Goal: Transaction & Acquisition: Subscribe to service/newsletter

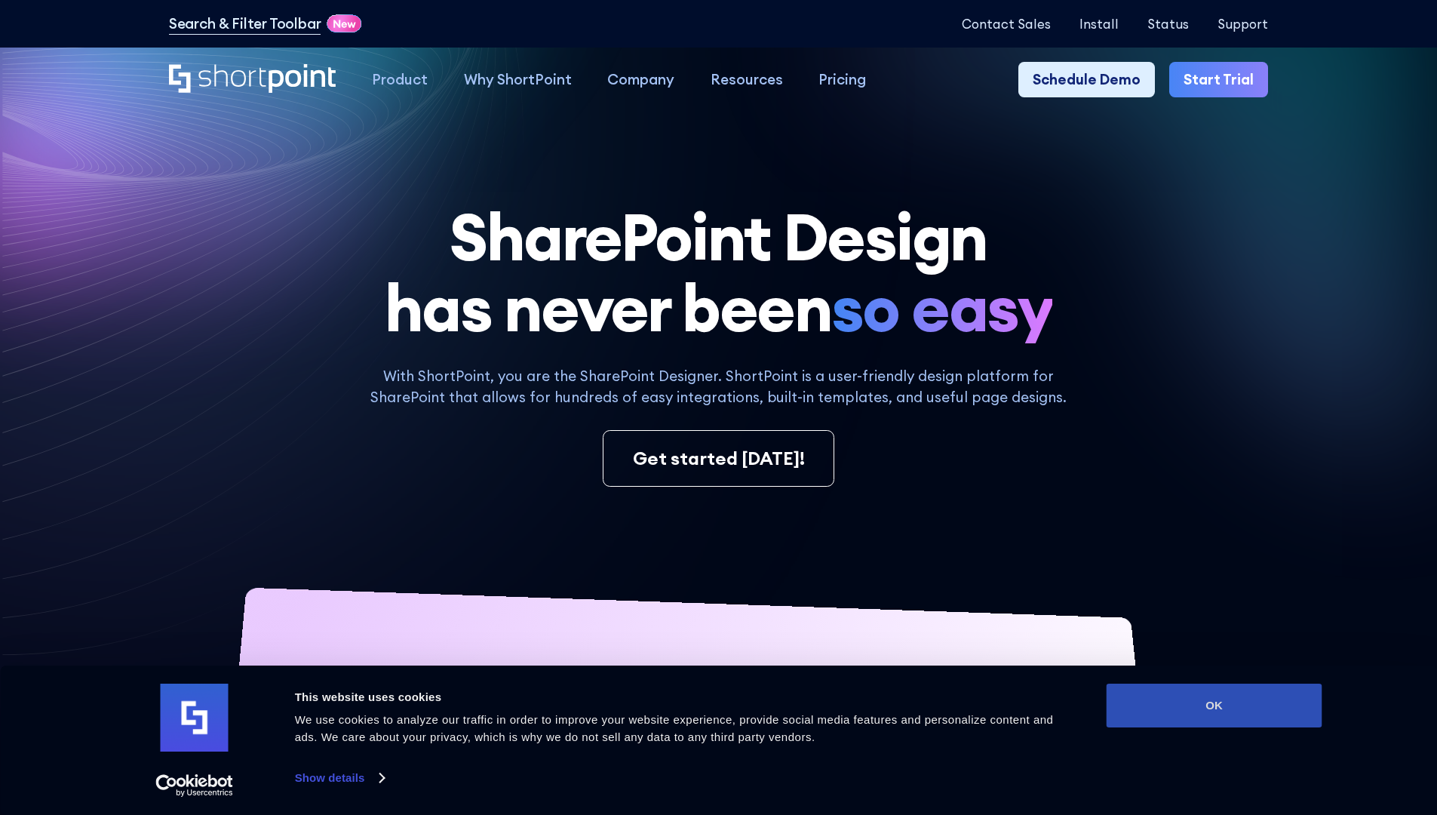
click at [1214, 705] on button "OK" at bounding box center [1215, 705] width 216 height 44
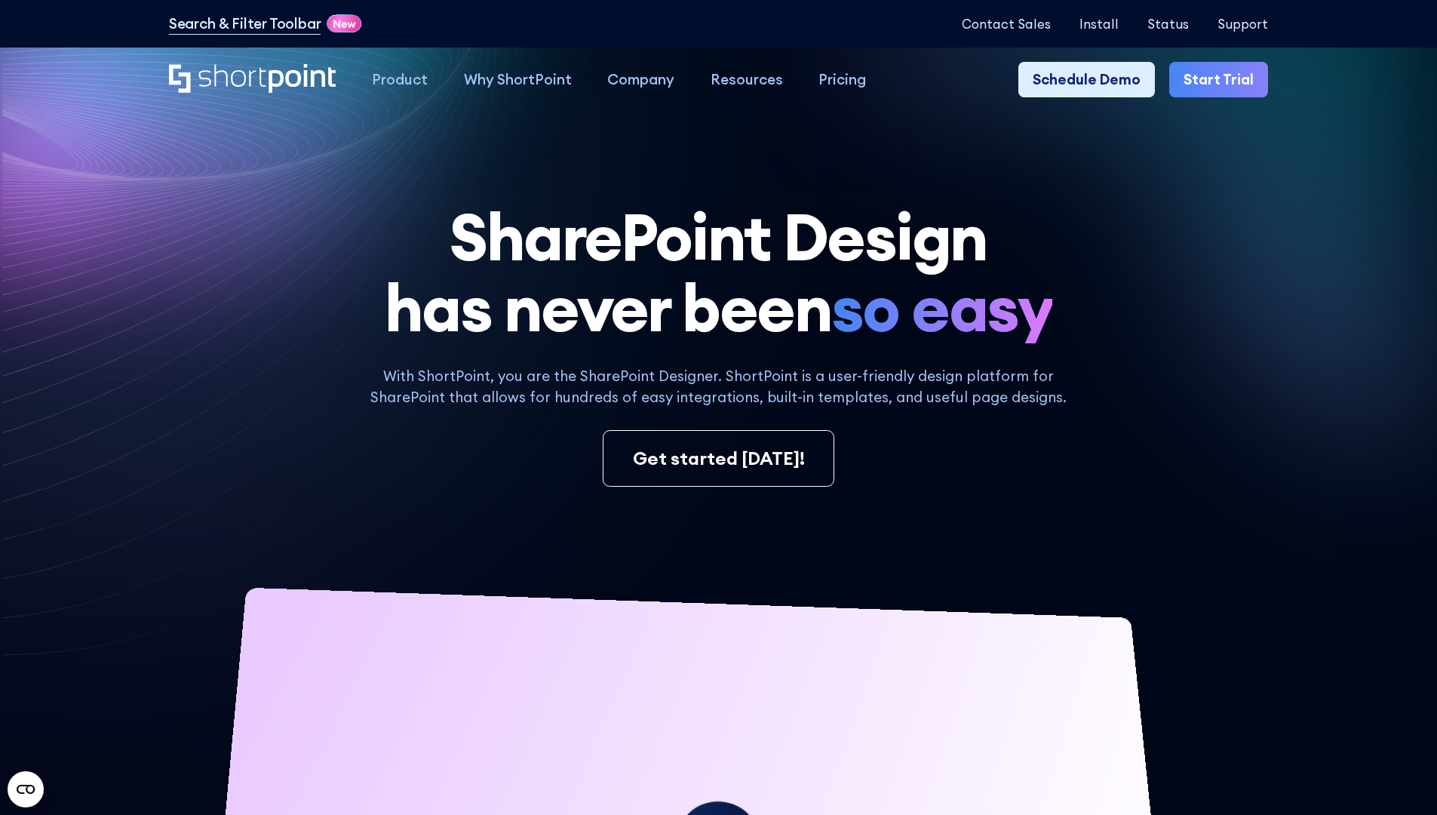
click at [1223, 80] on link "Start Trial" at bounding box center [1218, 80] width 99 height 36
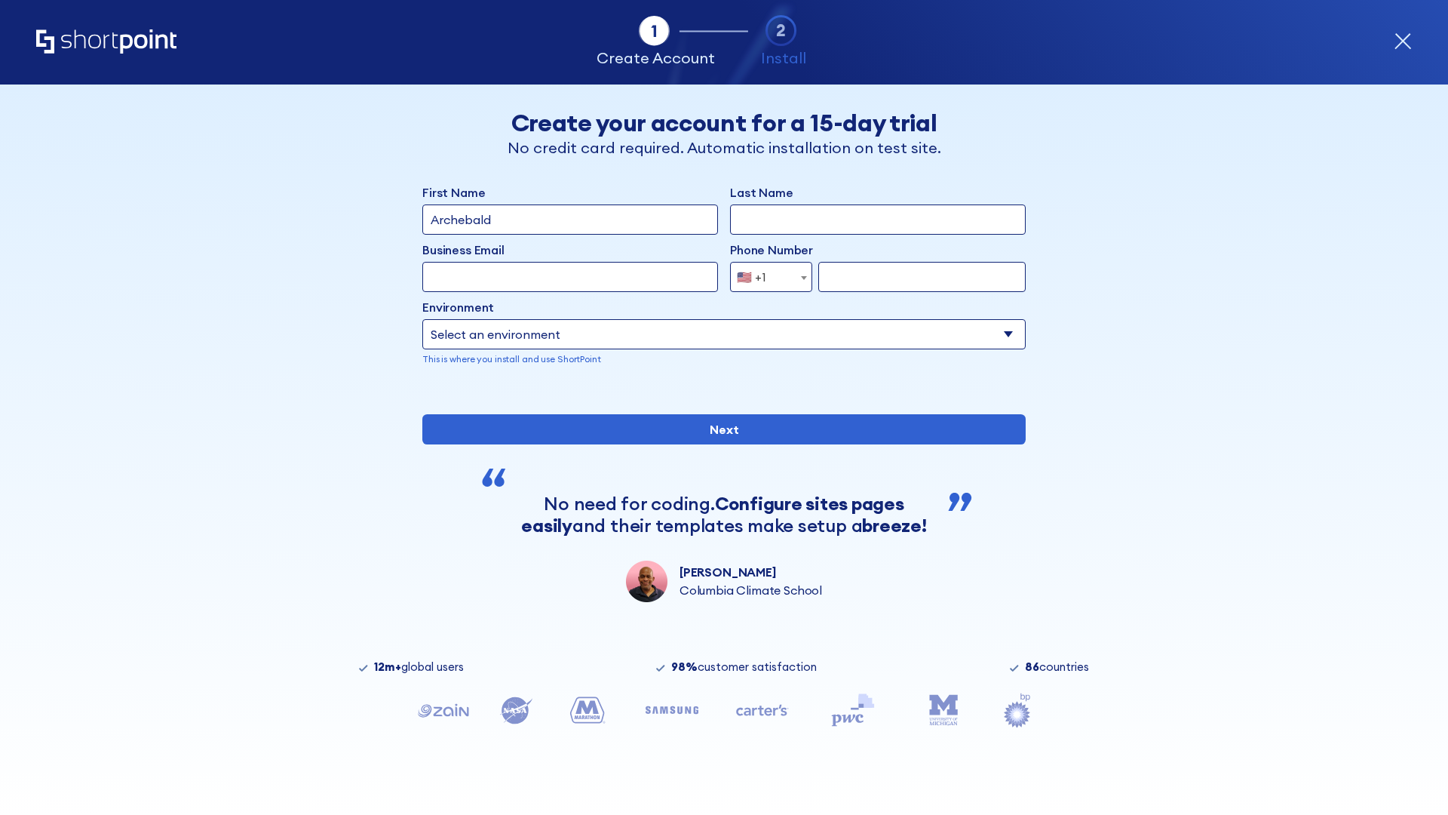
type input "Archebald"
type input "Berkuskv"
type input "2125556789"
select select "Microsoft 365"
type input "2125556789"
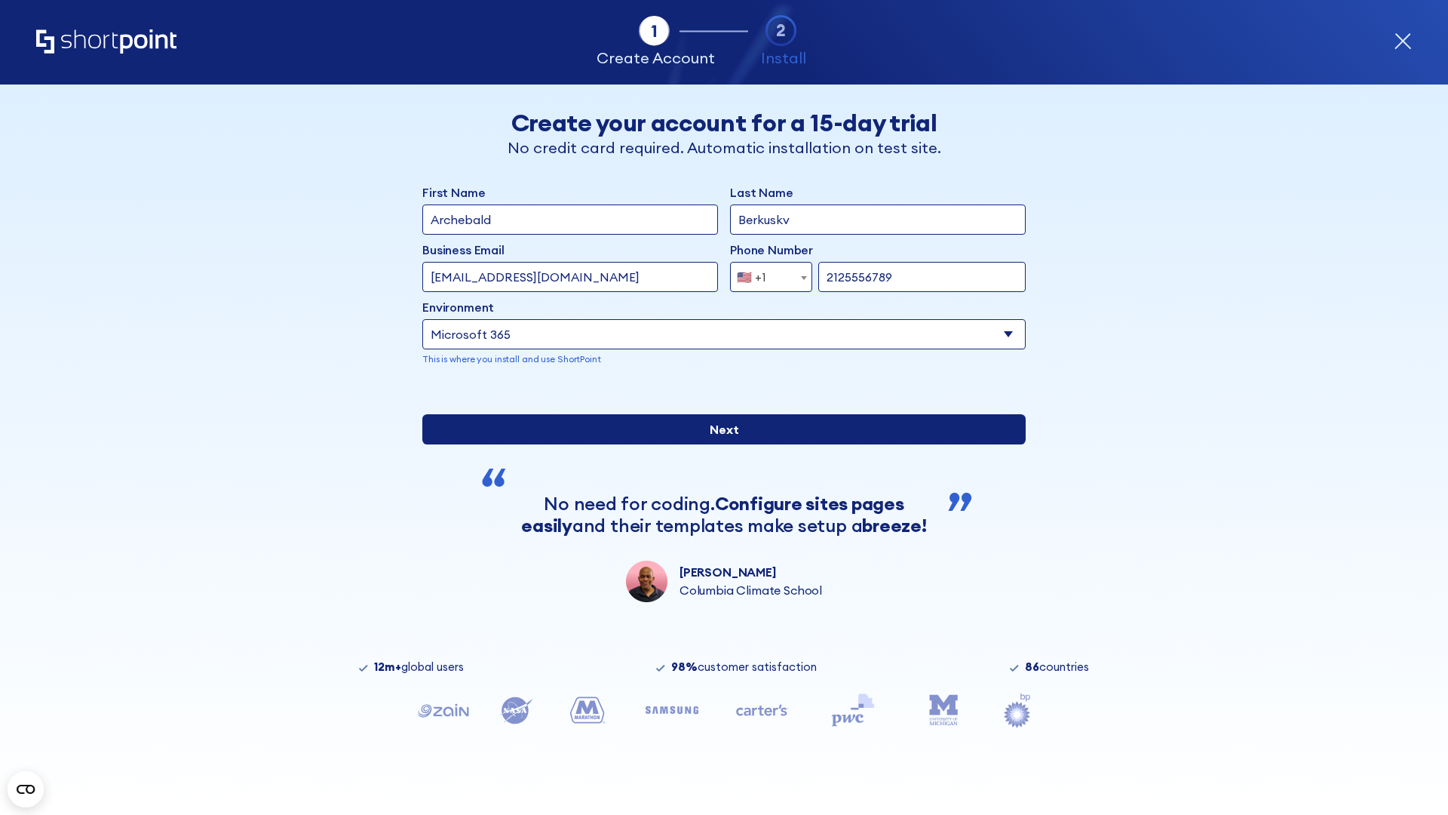
scroll to position [4, 0]
click at [718, 444] on input "Next" at bounding box center [723, 429] width 603 height 30
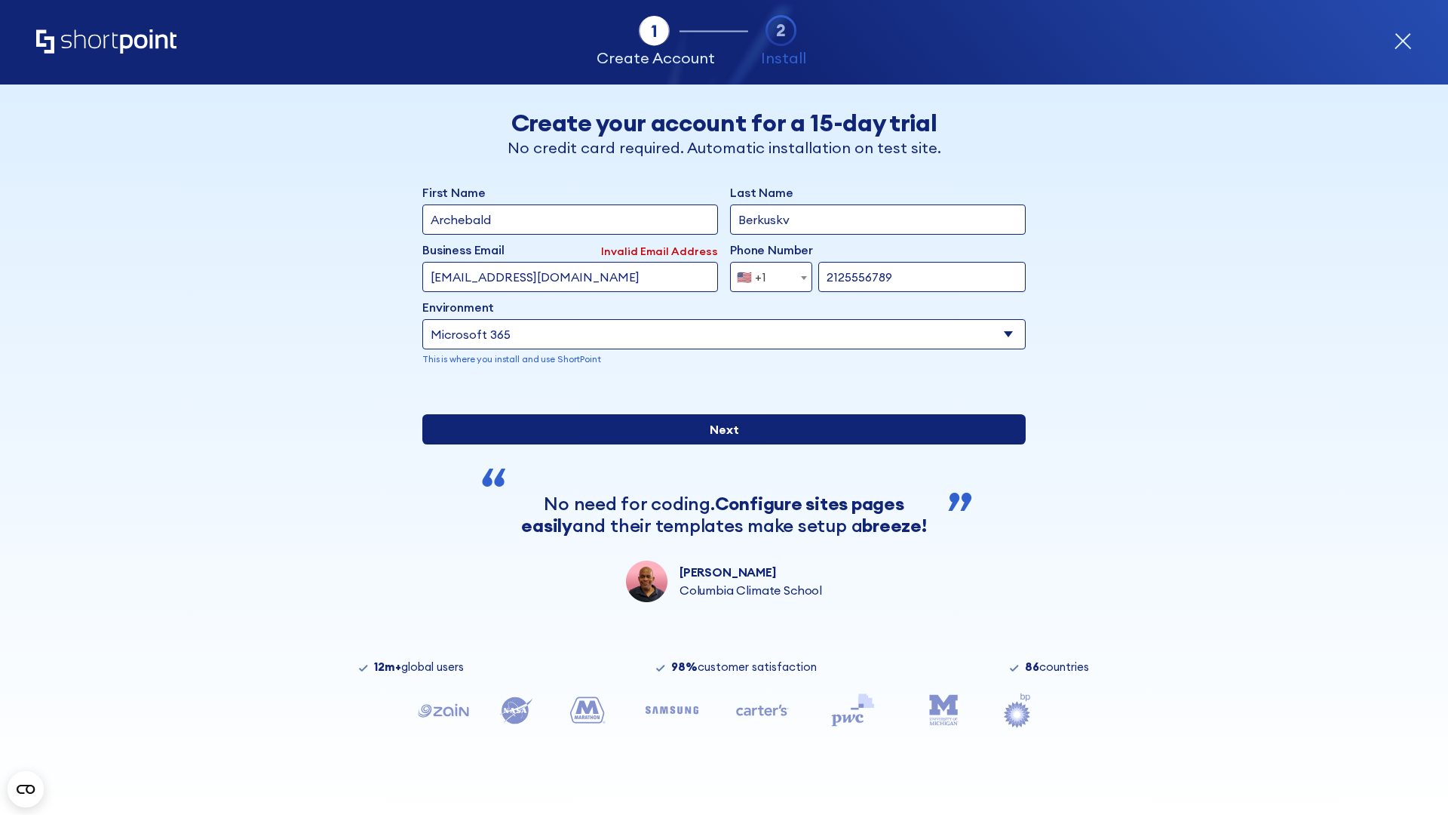
click at [718, 444] on input "Next" at bounding box center [723, 429] width 603 height 30
type input "[EMAIL_ADDRESS][DOMAIN_NAME]"
click at [718, 444] on input "Next" at bounding box center [723, 429] width 603 height 30
